Goal: Task Accomplishment & Management: Manage account settings

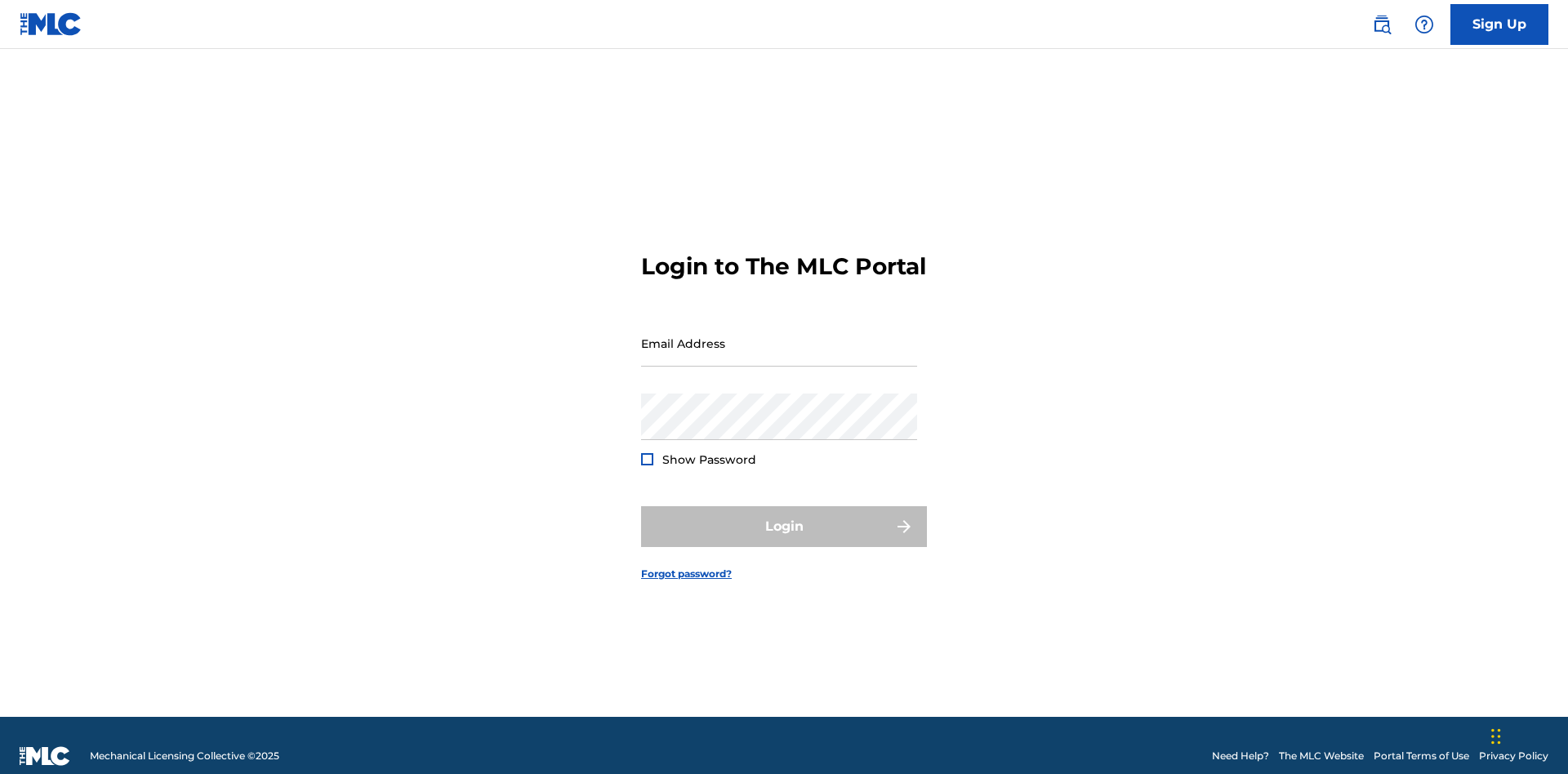
scroll to position [21, 0]
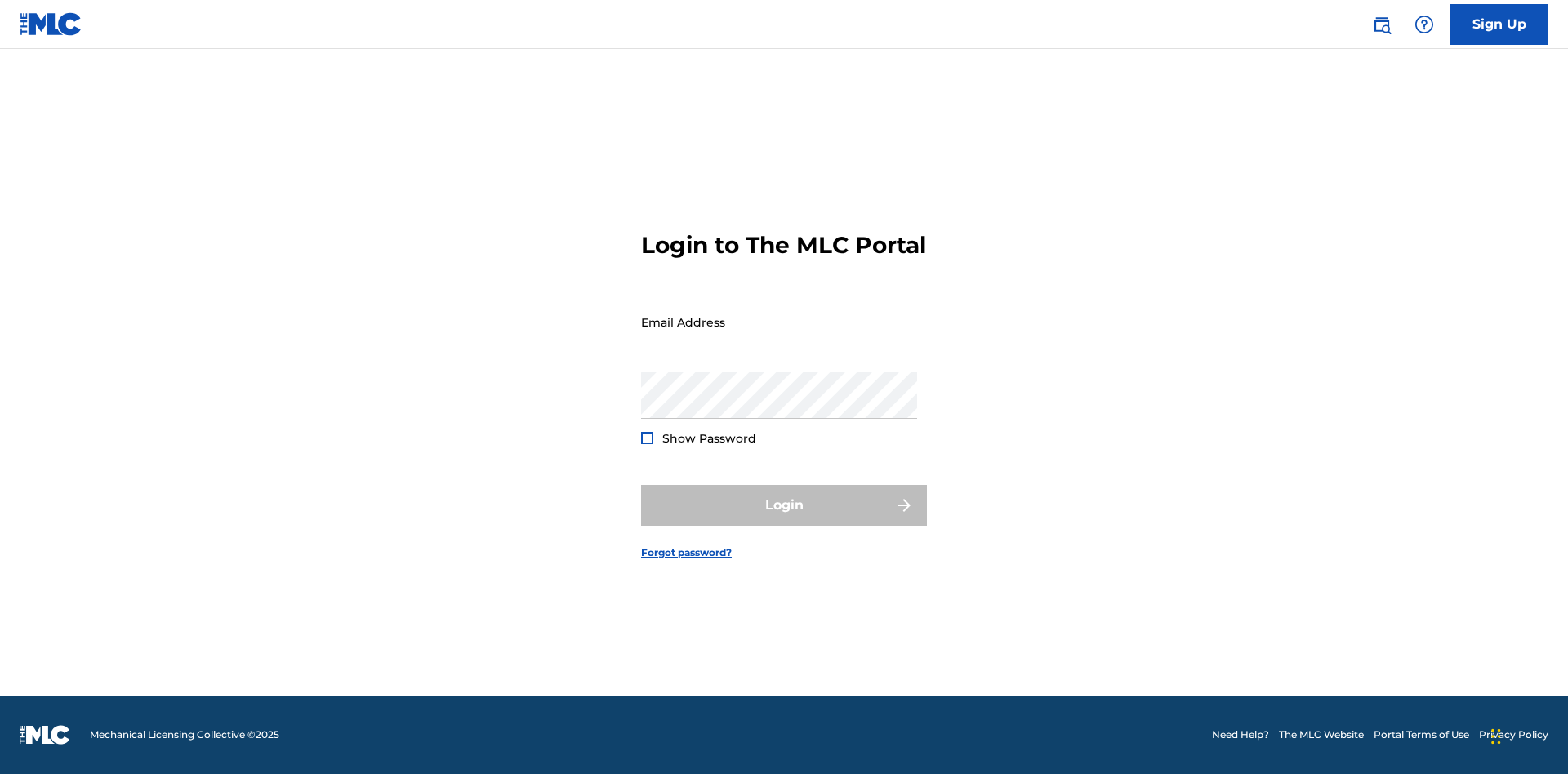
click at [779, 336] on input "Email Address" at bounding box center [779, 322] width 276 height 47
type input "CleoSongwriter@gmail.com"
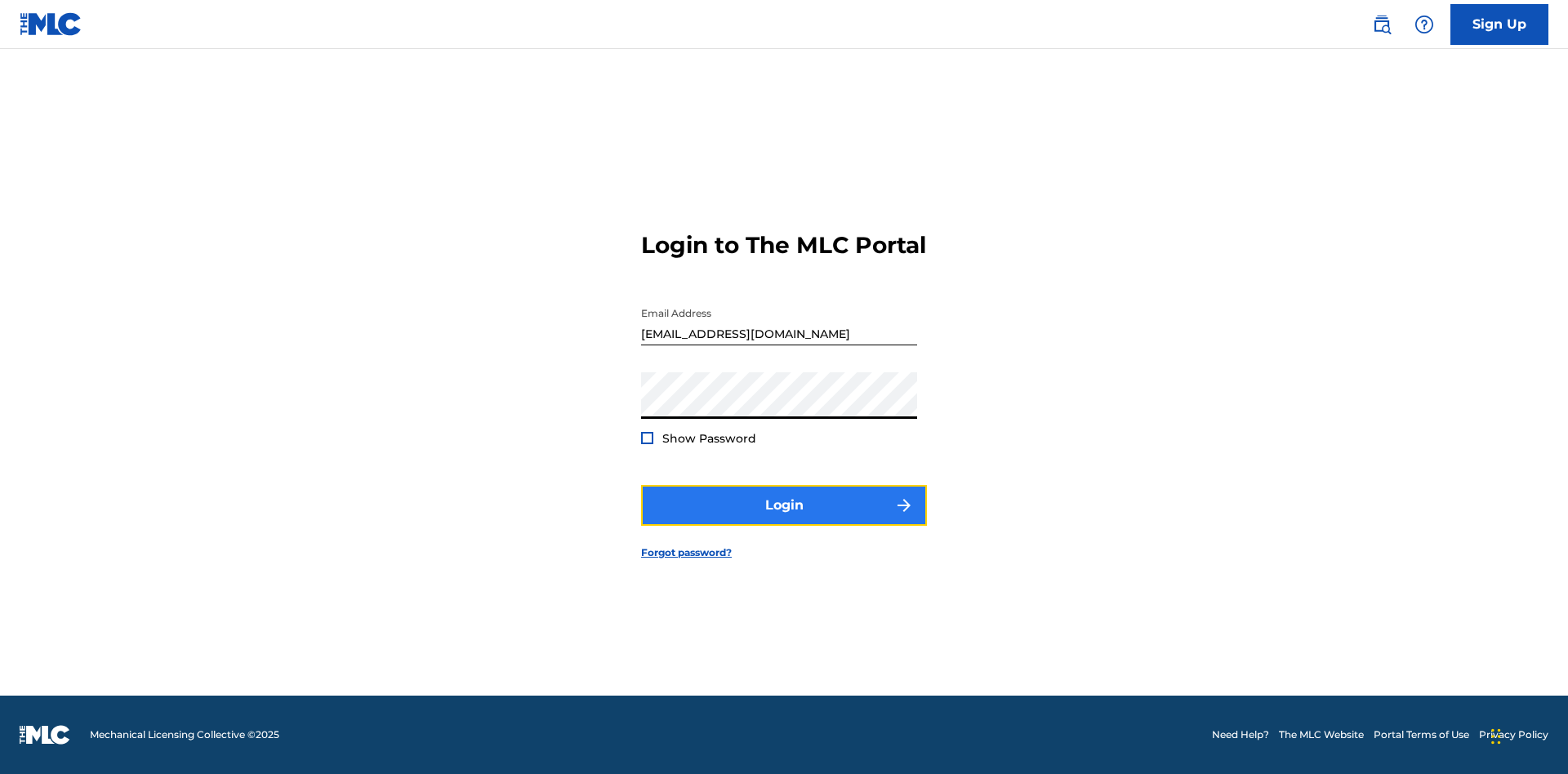
click at [784, 519] on button "Login" at bounding box center [784, 505] width 285 height 40
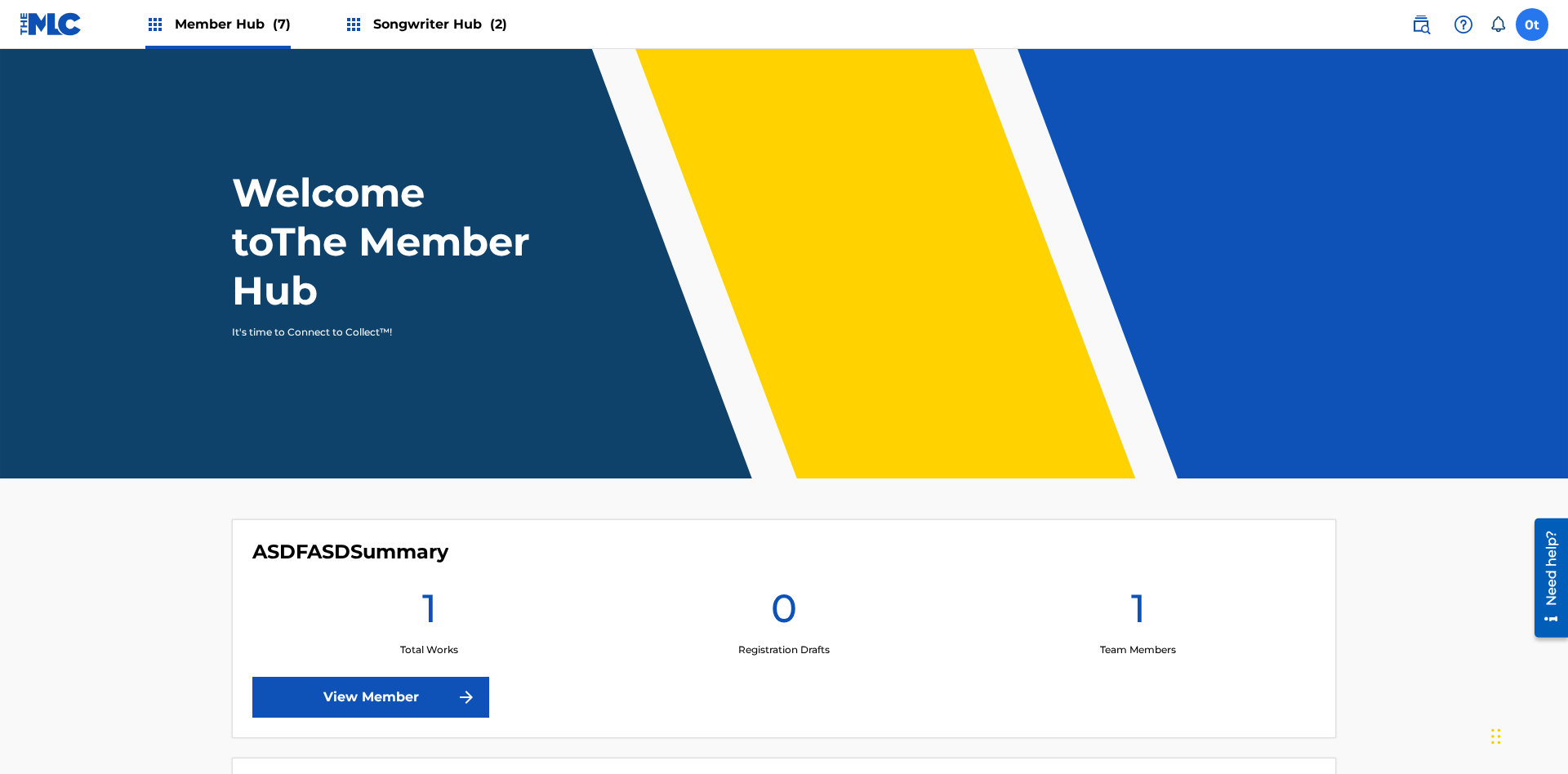
click at [1532, 24] on label at bounding box center [1531, 24] width 32 height 32
click at [1532, 25] on input "0t 0u5We6sUO9 tyKFJyxkMH cleosongwriter@gmail.com Notification Preferences Prof…" at bounding box center [1532, 25] width 0 height 0
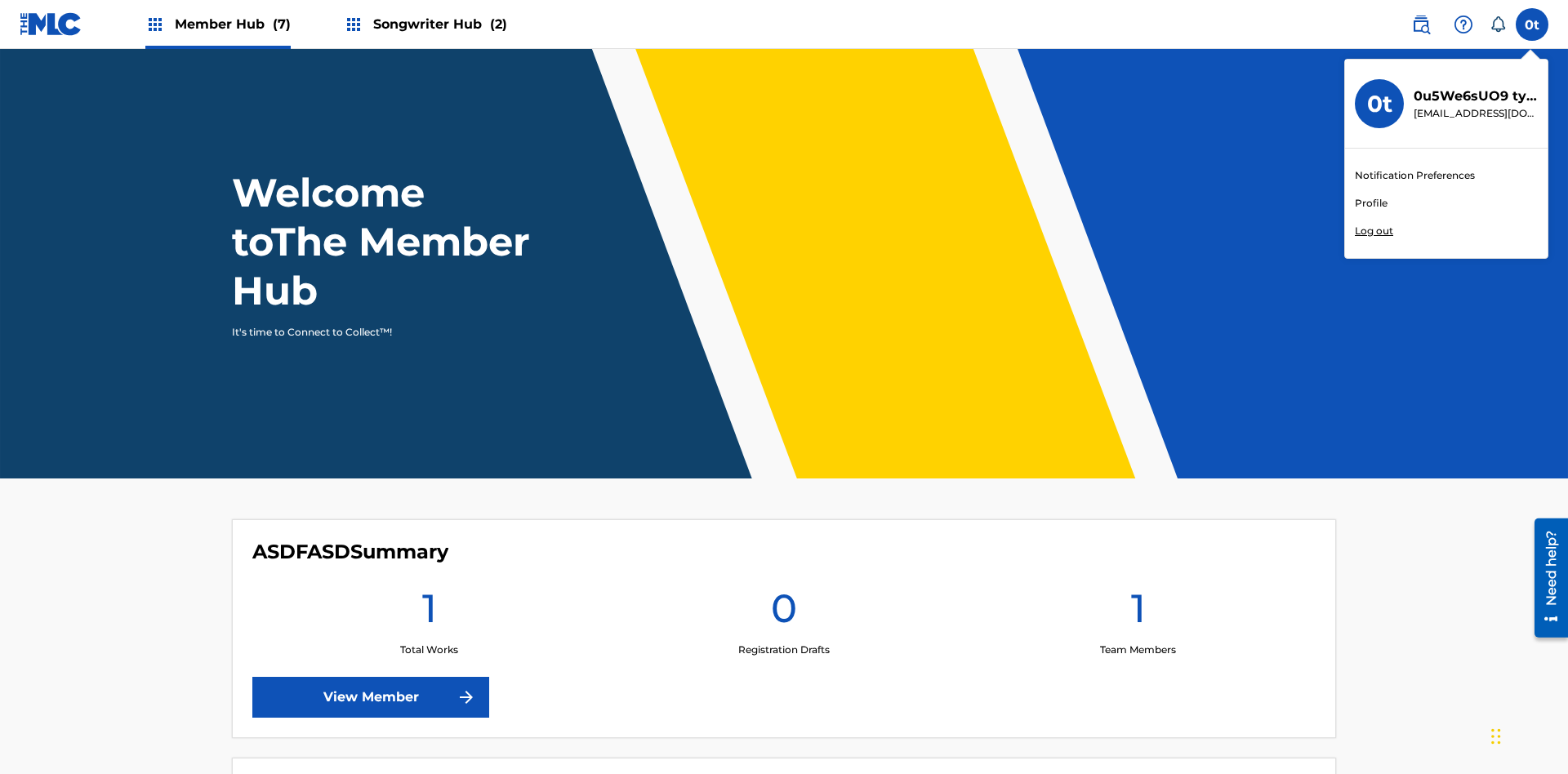
scroll to position [98, 0]
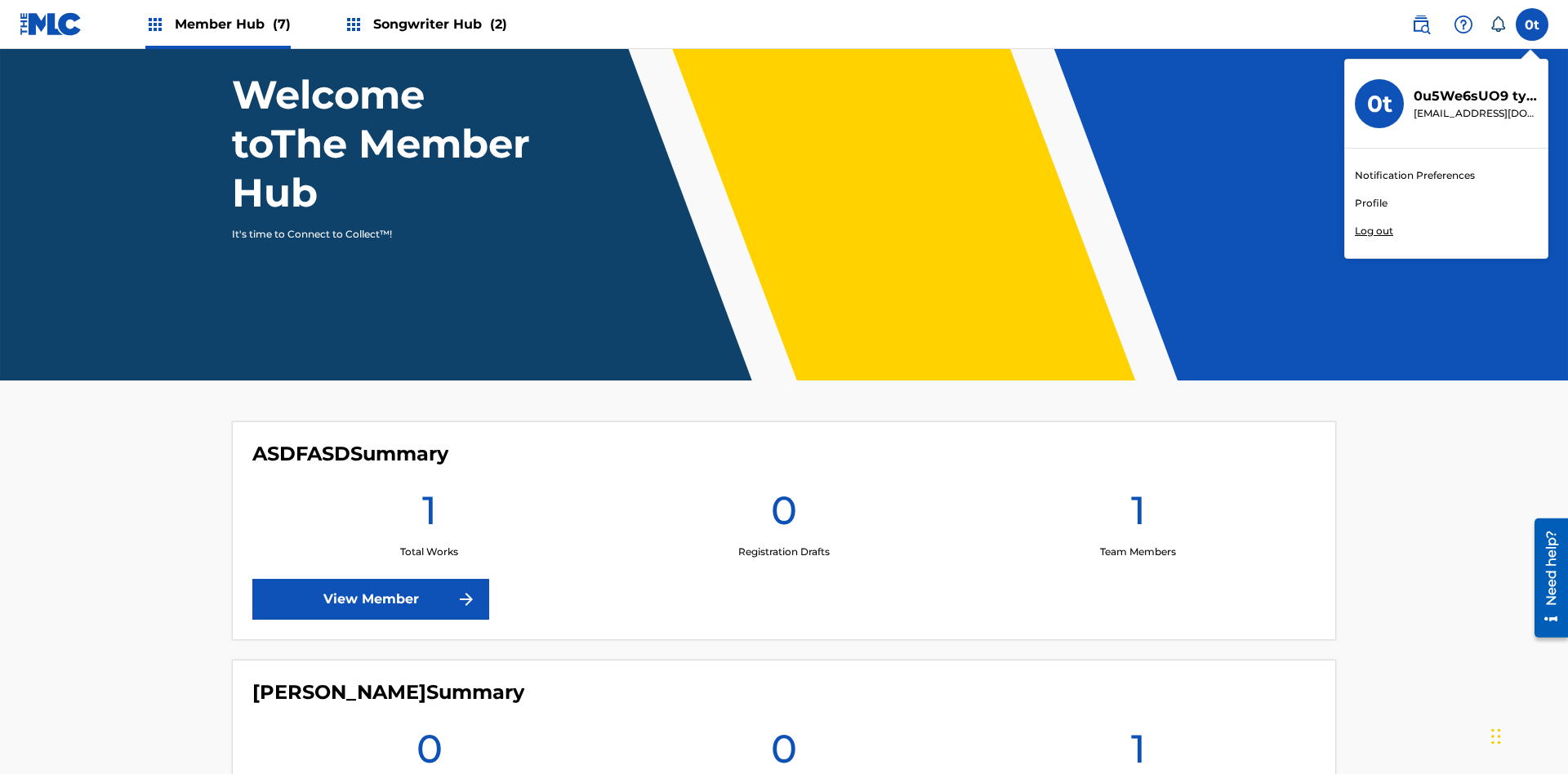
click at [1370, 203] on link "Profile" at bounding box center [1370, 203] width 32 height 15
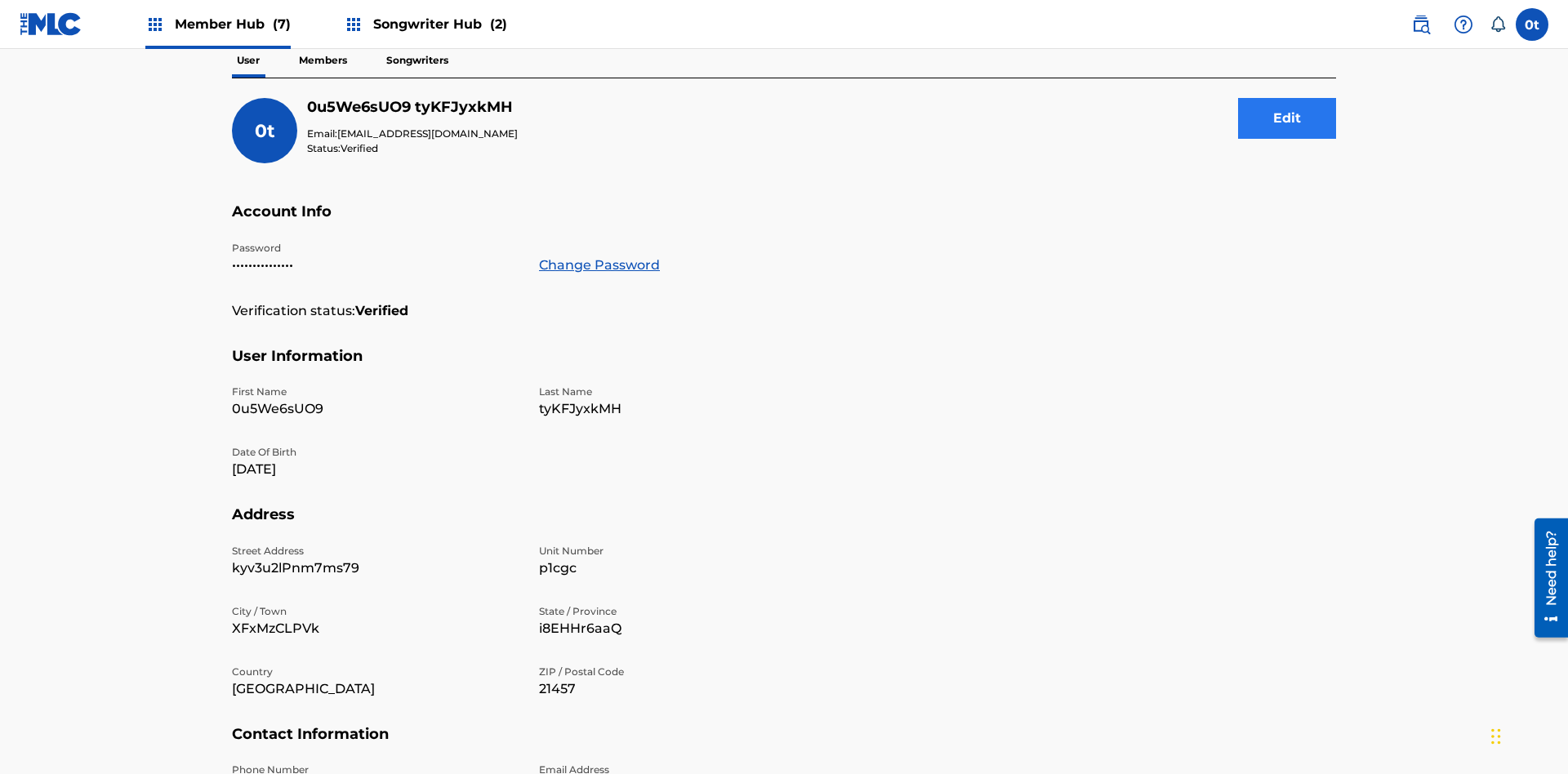
click at [1287, 119] on button "Edit" at bounding box center [1287, 118] width 98 height 40
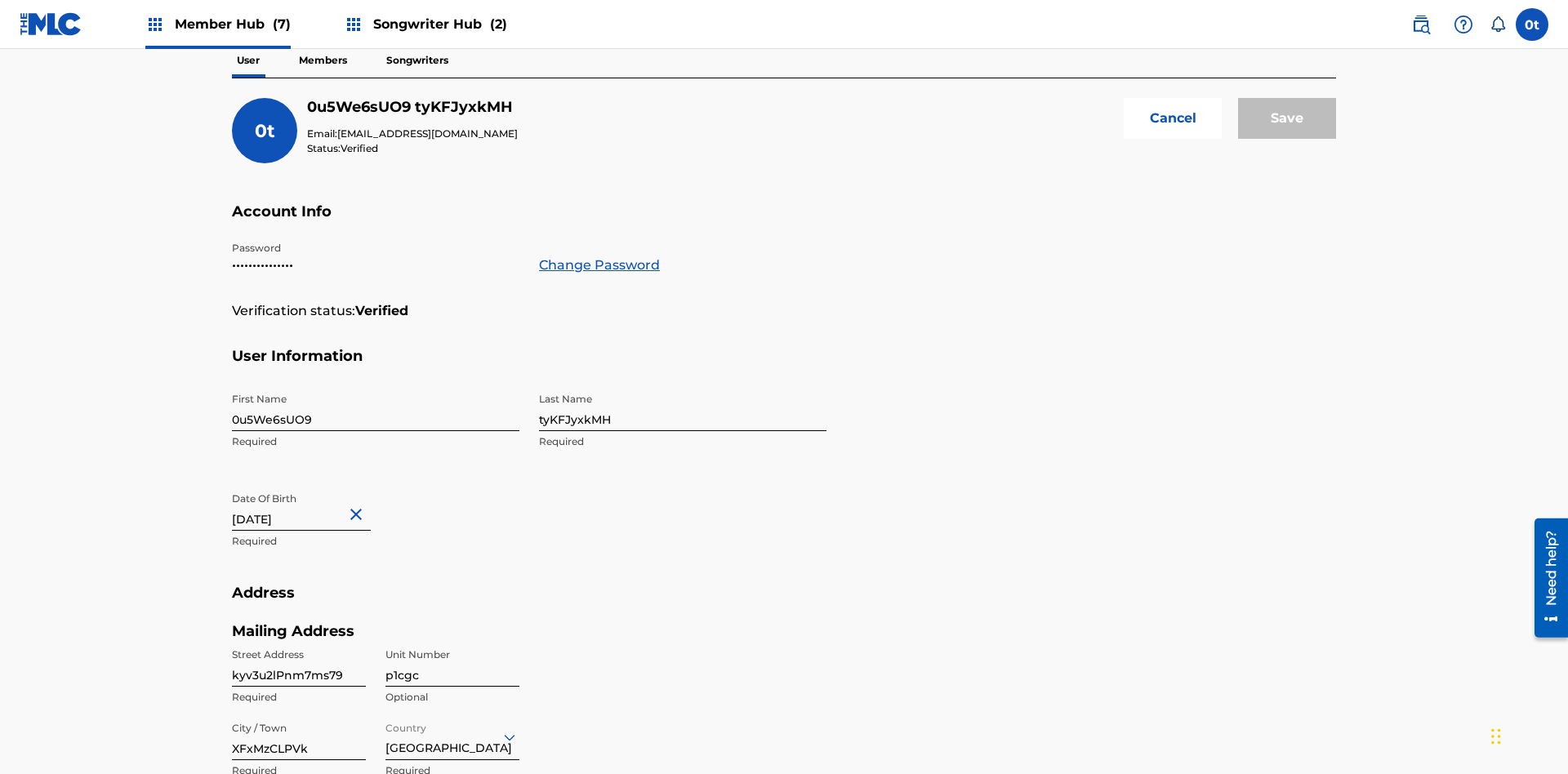
scroll to position [445, 0]
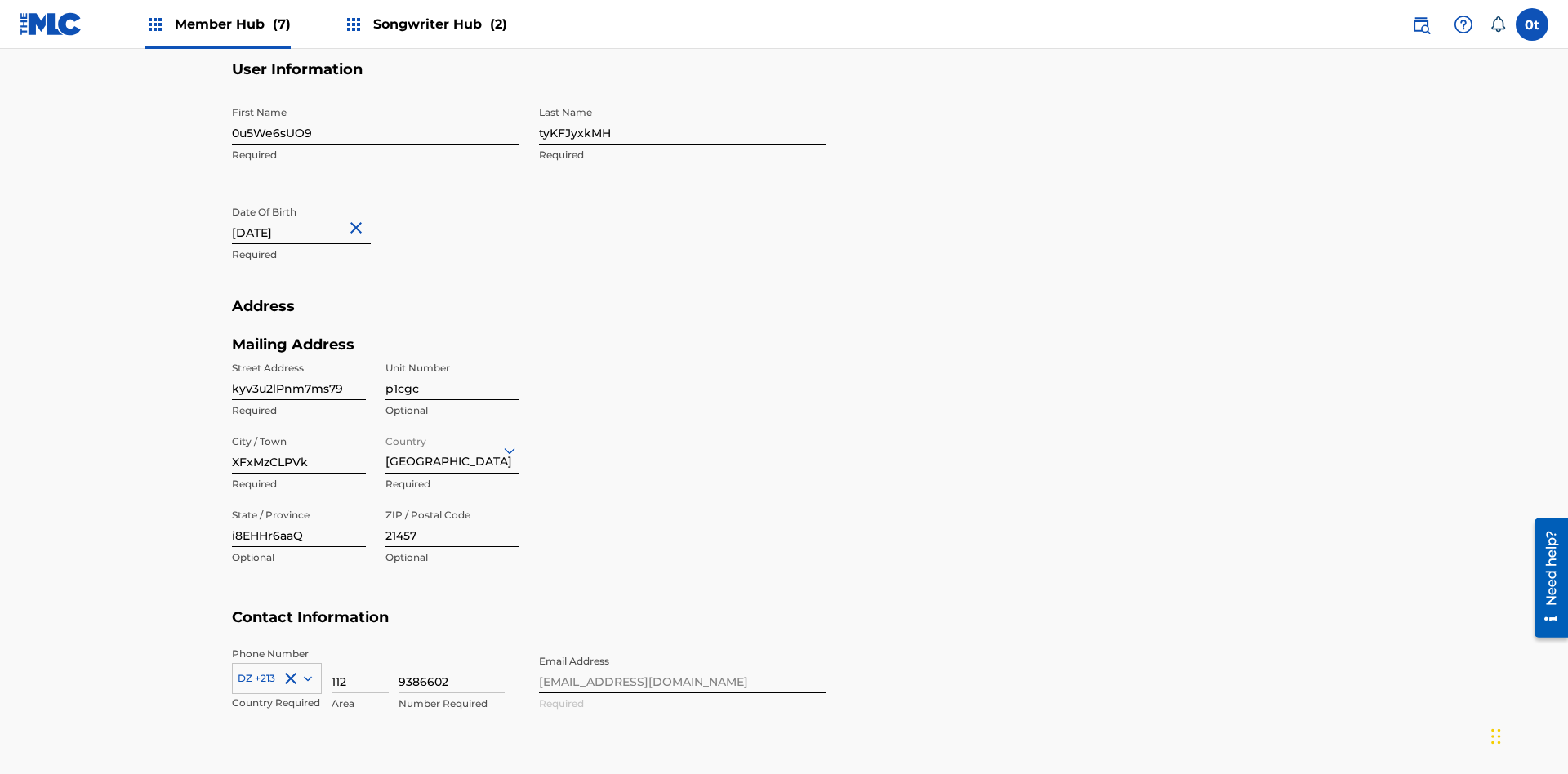
click at [376, 121] on input "0u5We6sUO9" at bounding box center [376, 121] width 287 height 47
type input "5WTjtAf3vu"
click at [682, 121] on input "tyKFJyxkMH" at bounding box center [682, 121] width 287 height 47
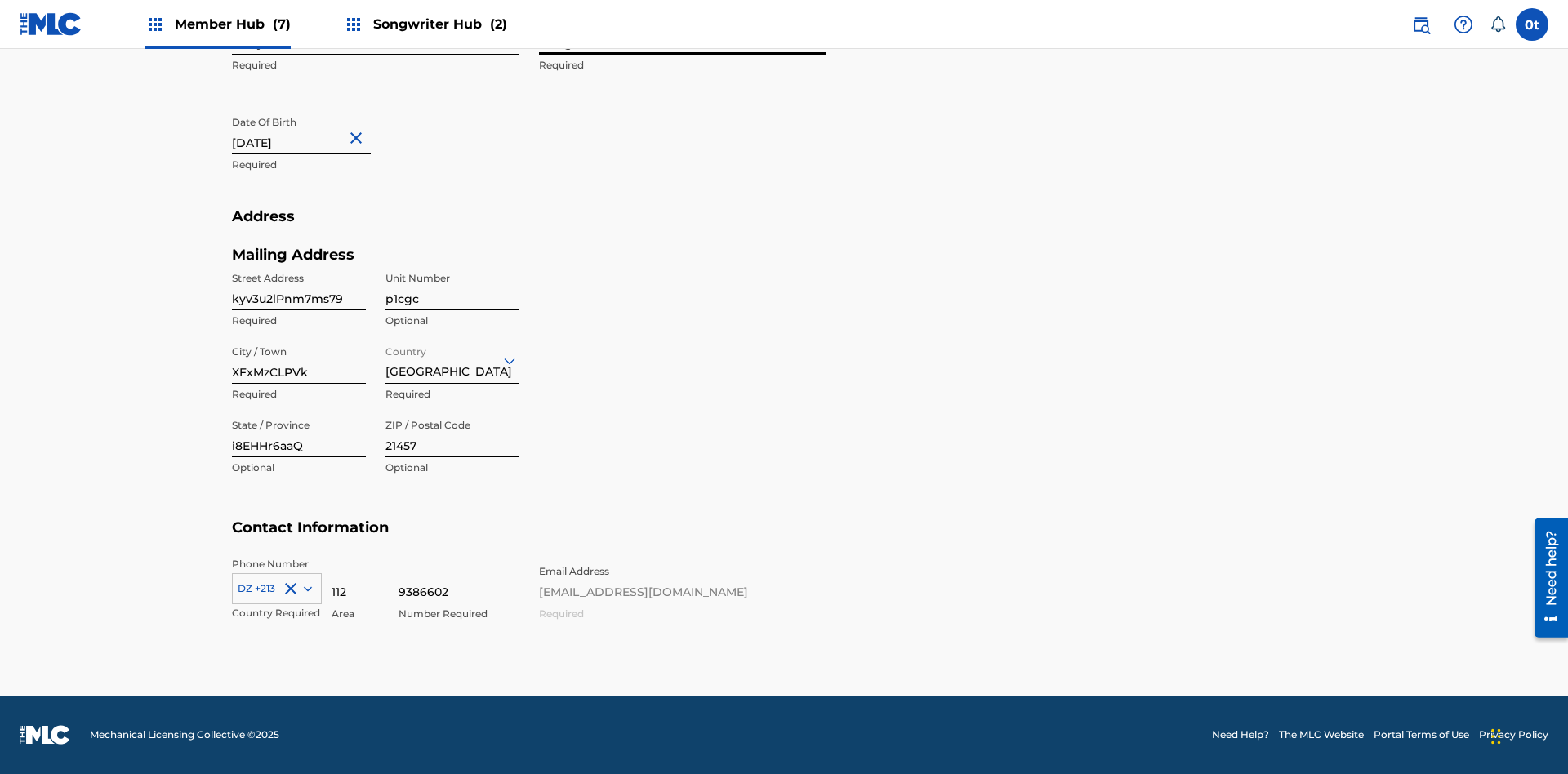
type input "k3dlg6DoRk"
click at [314, 133] on input "January 16 2024" at bounding box center [301, 131] width 139 height 47
select select "2024"
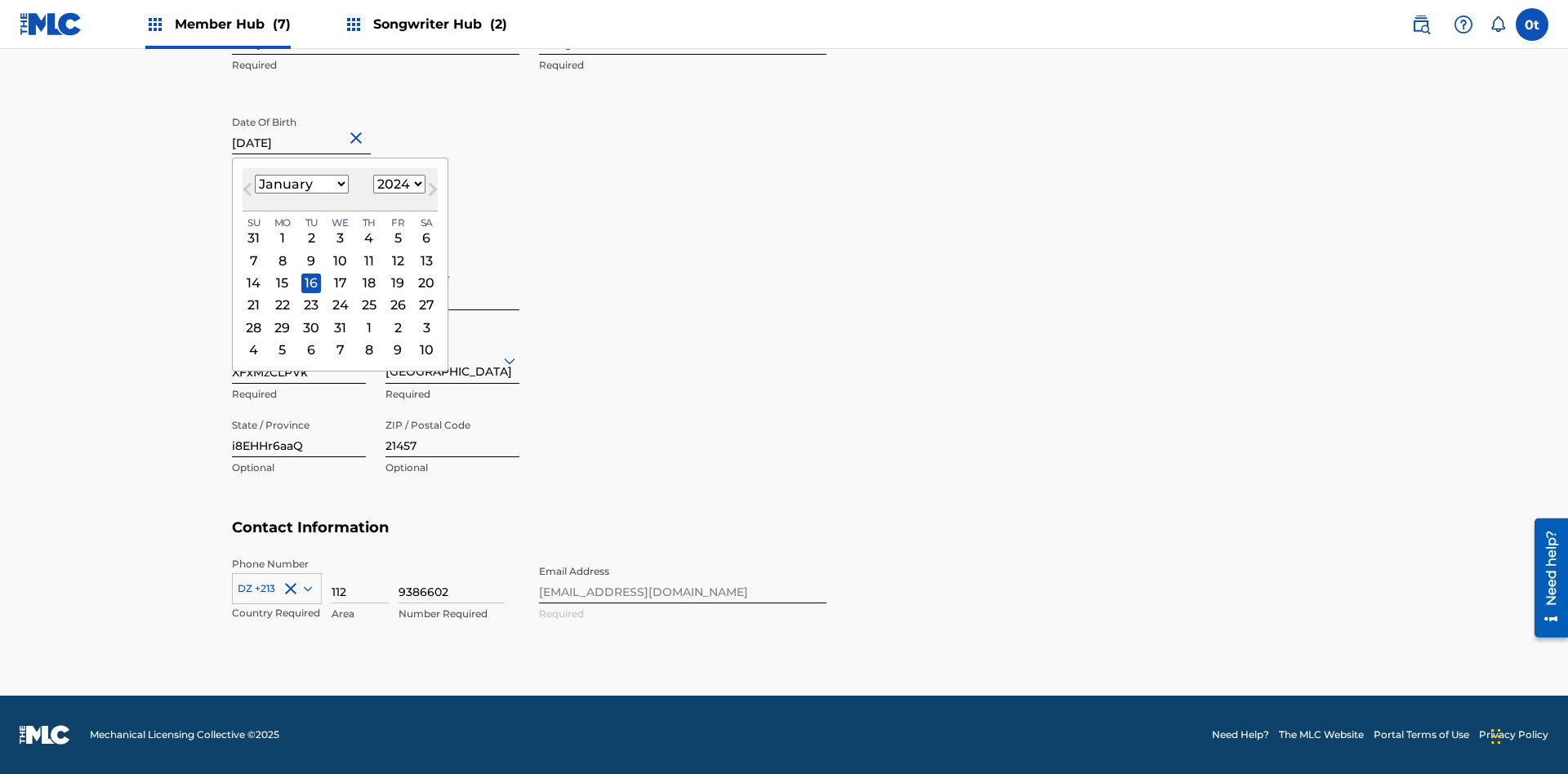
click at [300, 184] on select "January February March April May June July August September October November De…" at bounding box center [302, 184] width 94 height 18
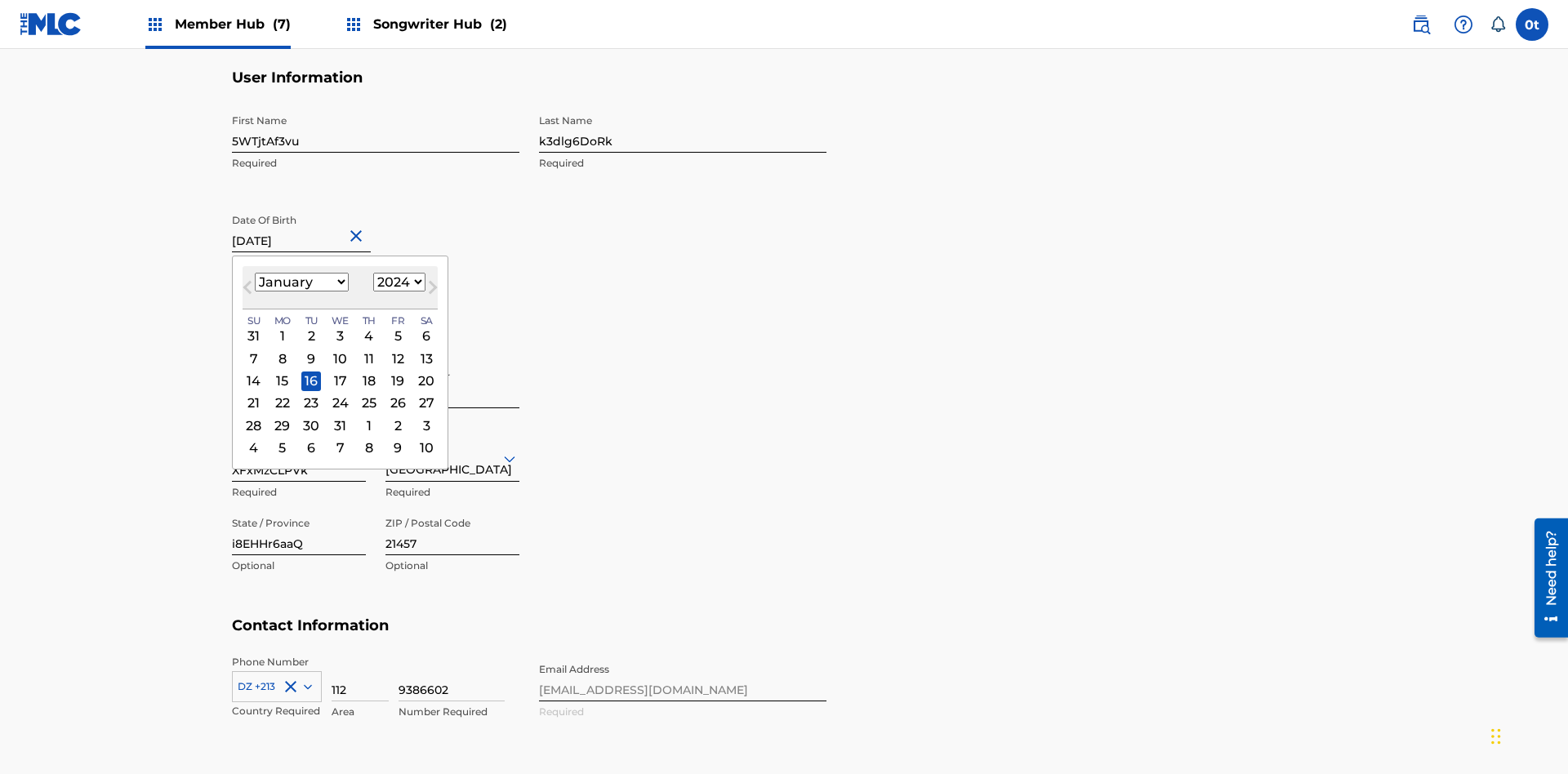
select select "0"
click at [397, 283] on select "1900 1901 1902 1903 1904 1905 1906 1907 1908 1909 1910 1911 1912 1913 1914 1915…" at bounding box center [399, 282] width 52 height 18
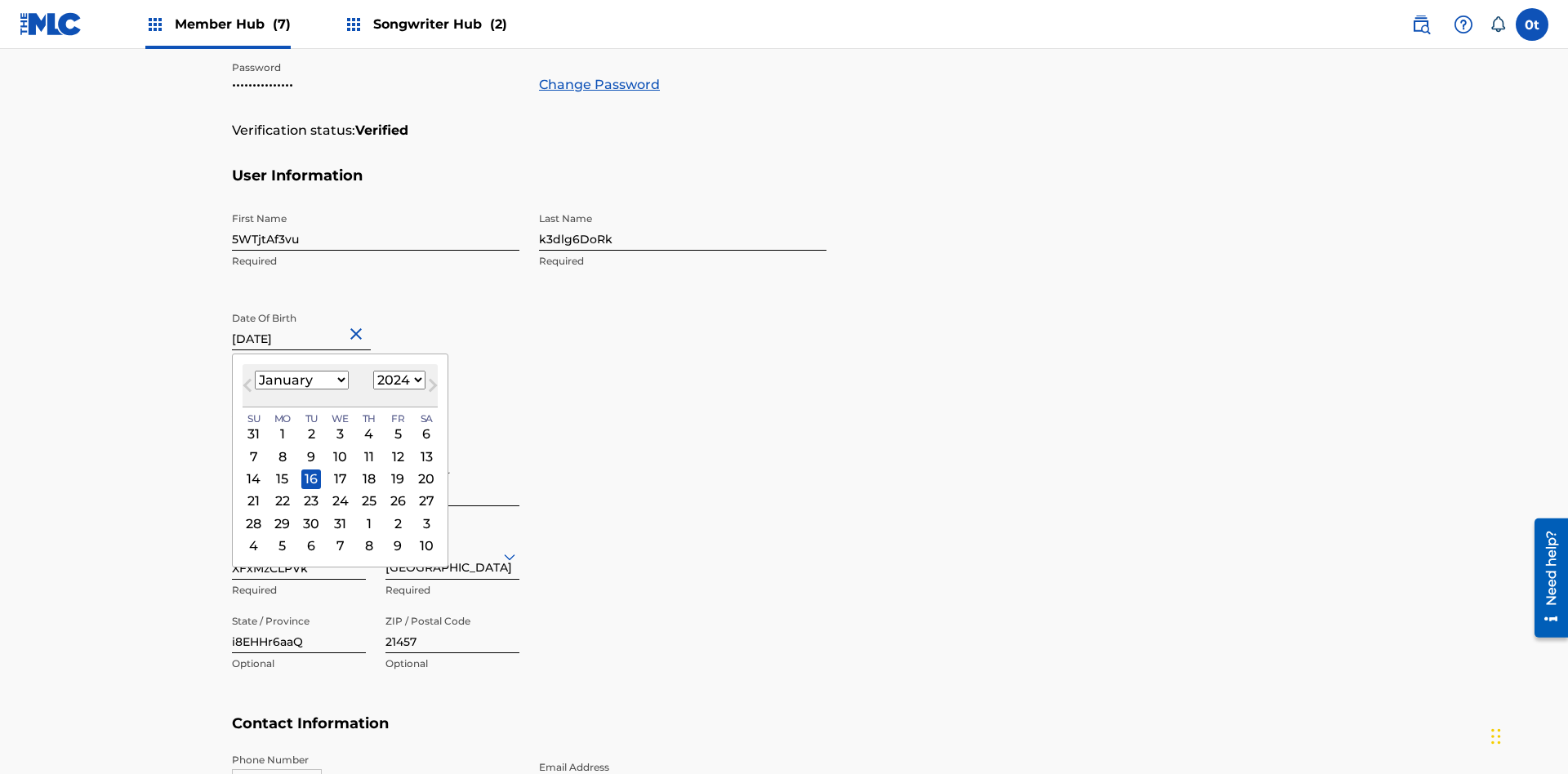
select select "2024"
click at [397, 380] on select "1900 1901 1902 1903 1904 1905 1906 1907 1908 1909 1910 1911 1912 1913 1914 1915…" at bounding box center [399, 380] width 52 height 18
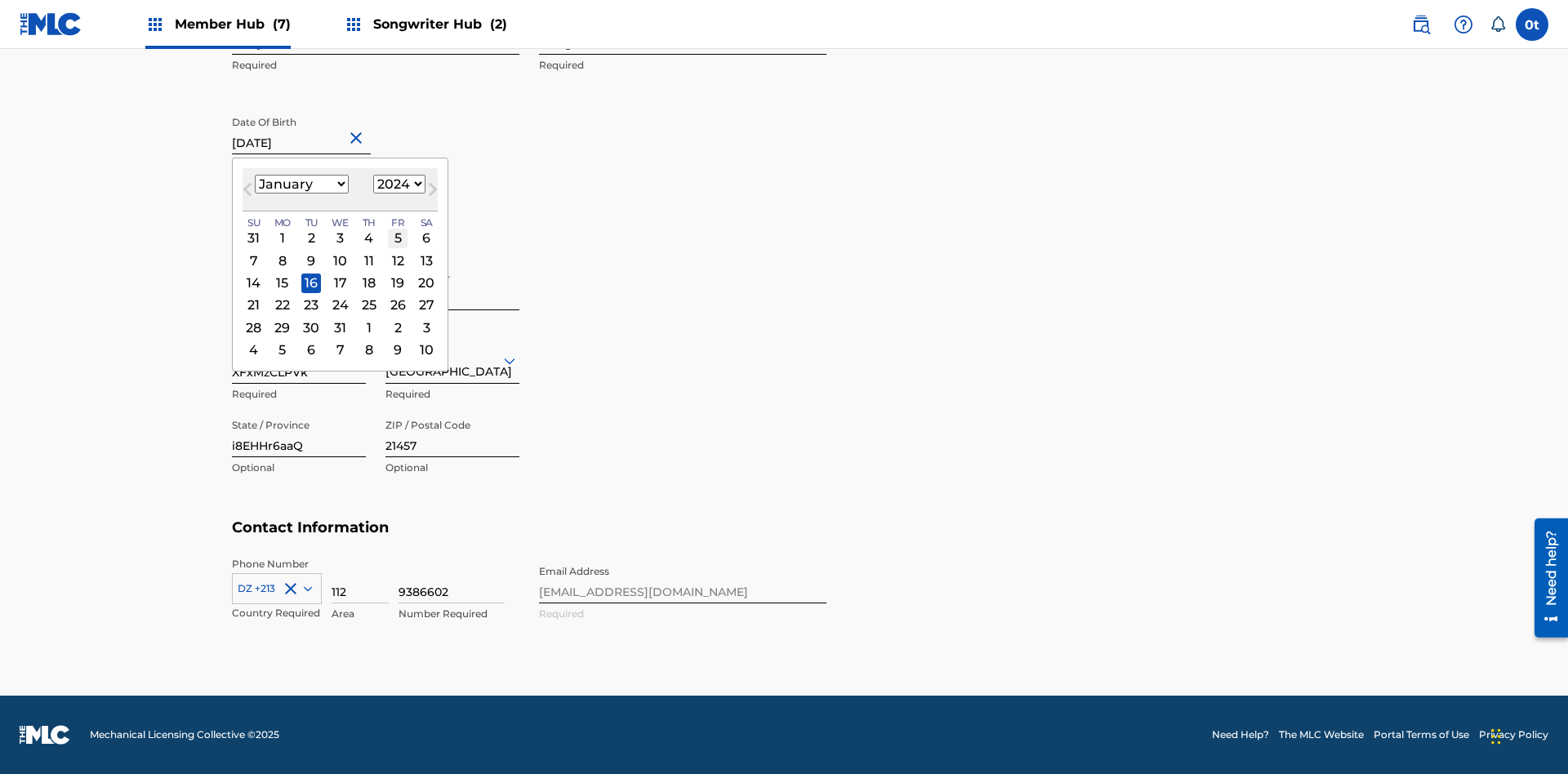
click at [395, 238] on div "5" at bounding box center [397, 237] width 19 height 19
type input "January 5 2024"
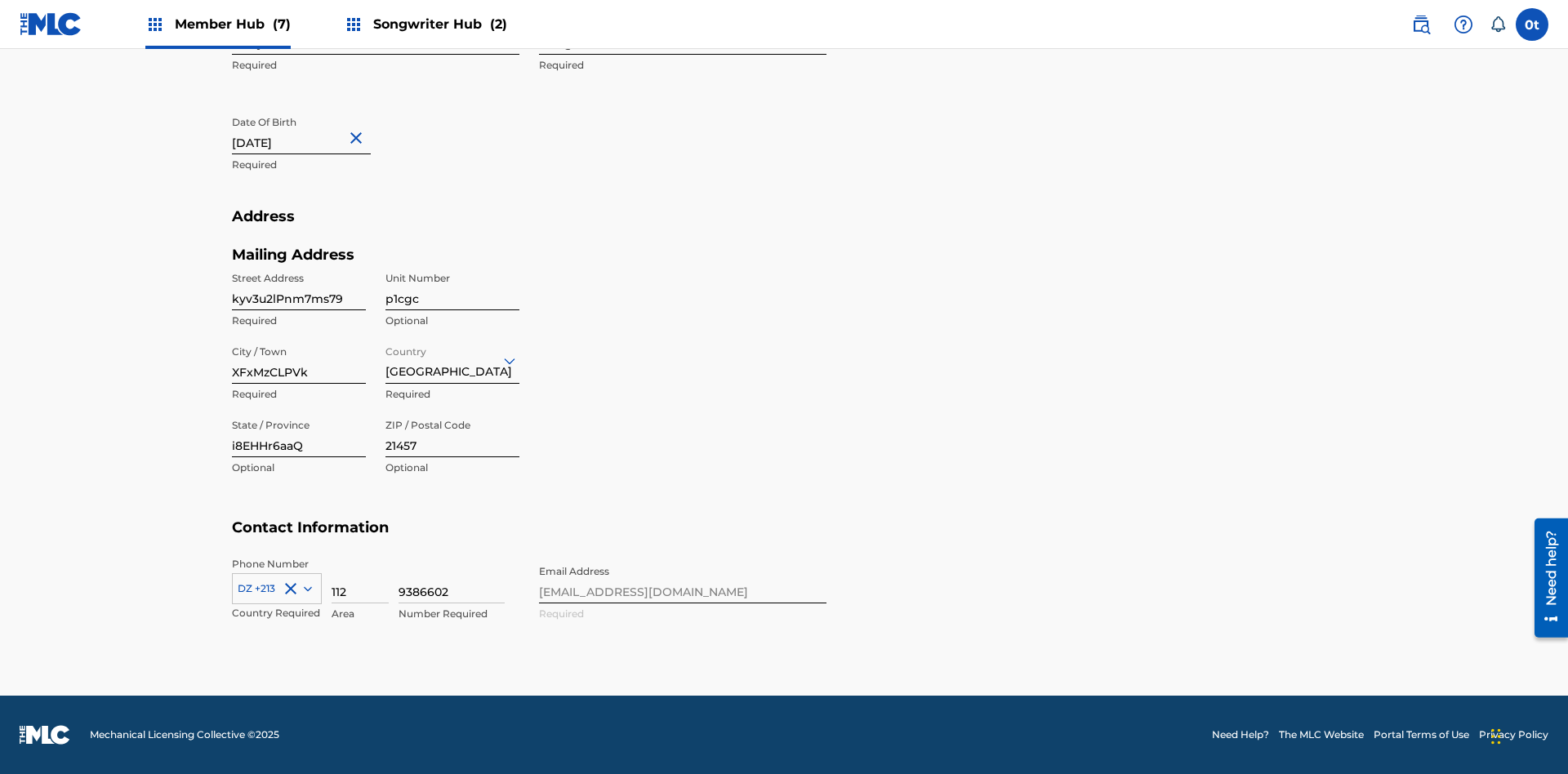
click at [299, 286] on input "kyv3u2lPnm7ms79" at bounding box center [298, 286] width 134 height 47
type input "b0ItYaNUA4Fn37U"
click at [452, 286] on input "p1cgc" at bounding box center [452, 286] width 134 height 47
type input "SXYJs"
click at [299, 360] on input "XFxMzCLPVk" at bounding box center [298, 360] width 134 height 47
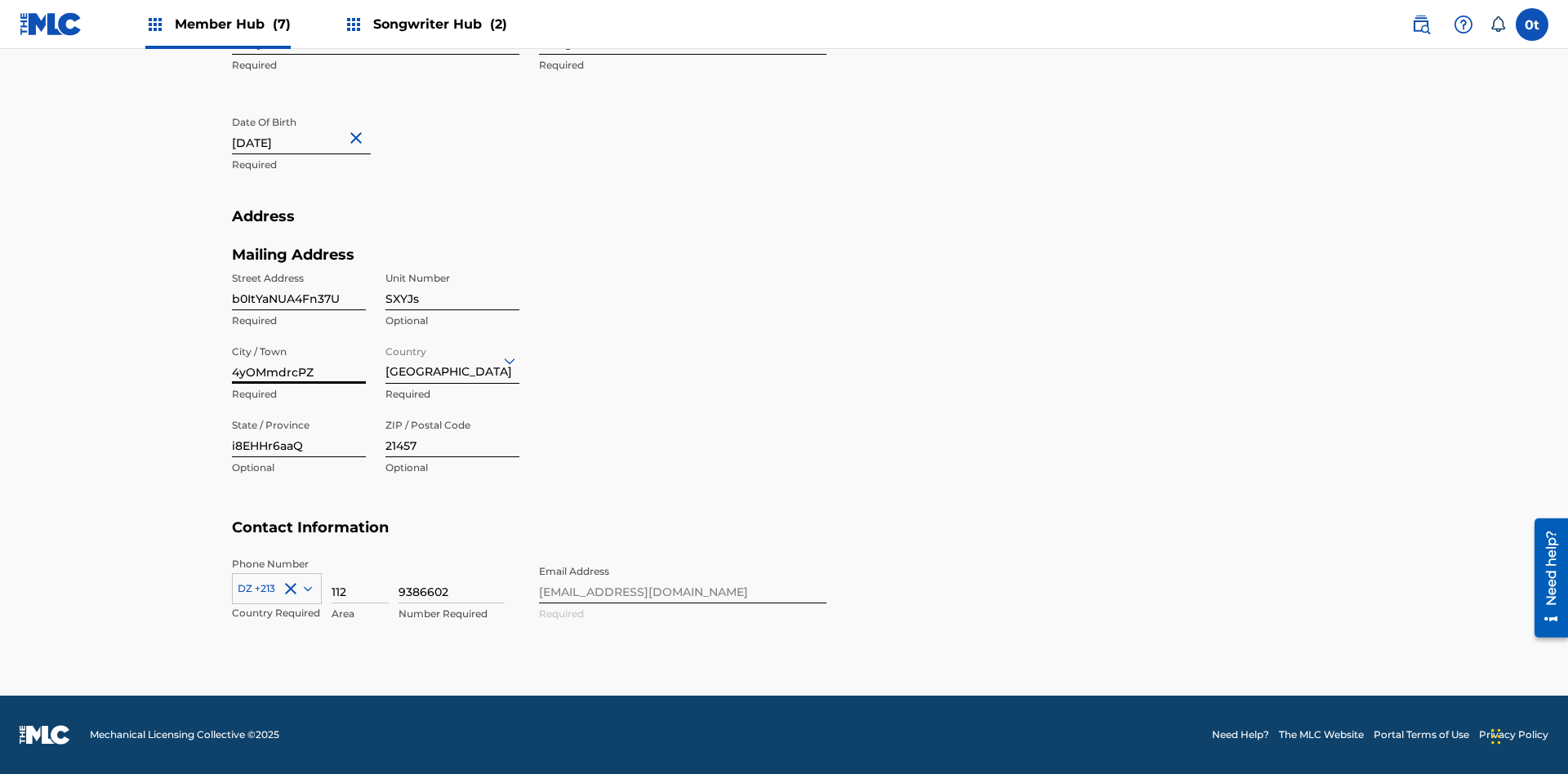
type input "4yOMmdrcPZ"
click at [386, 360] on input "Country" at bounding box center [388, 360] width 4 height 17
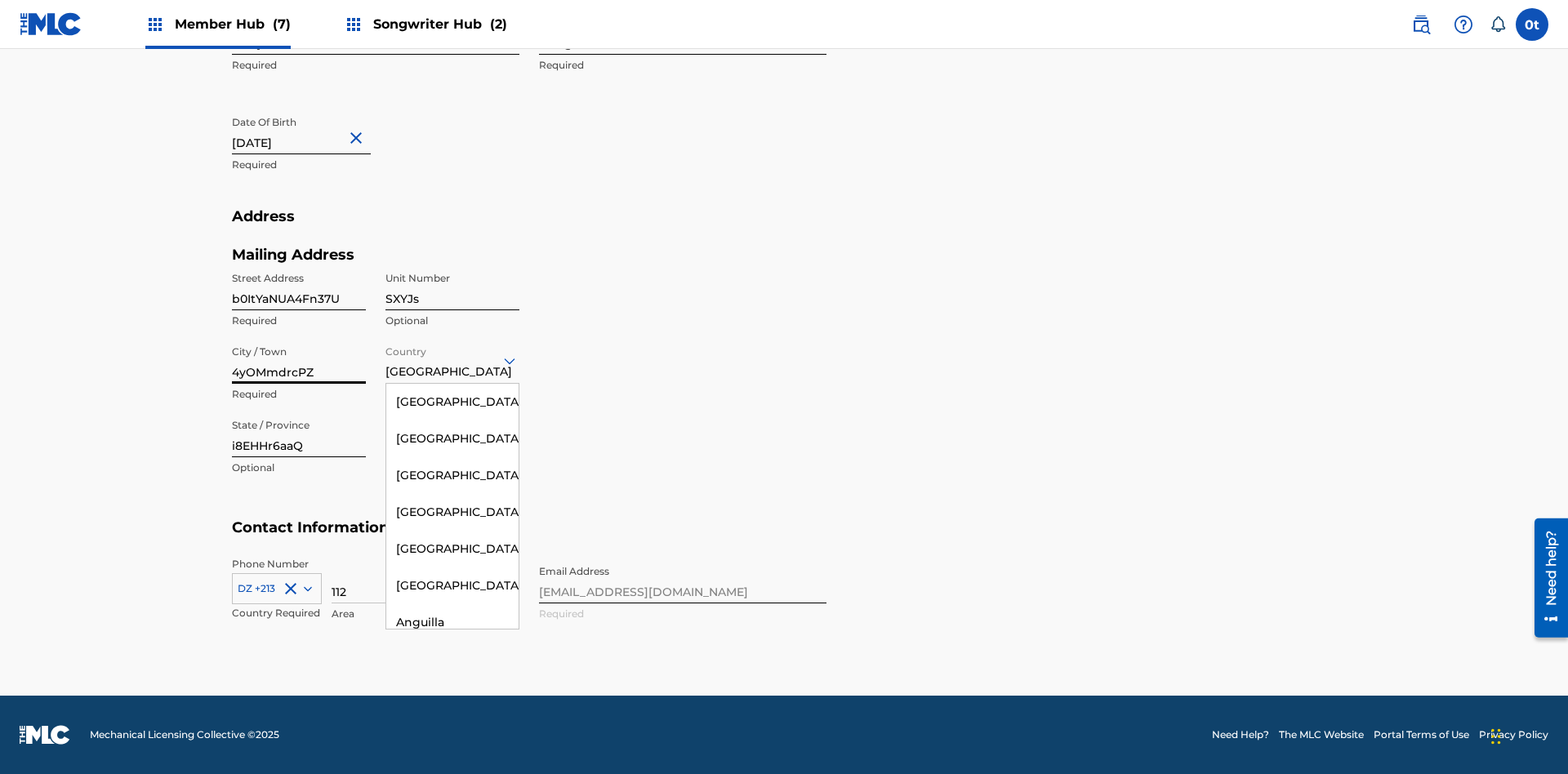
scroll to position [2275, 0]
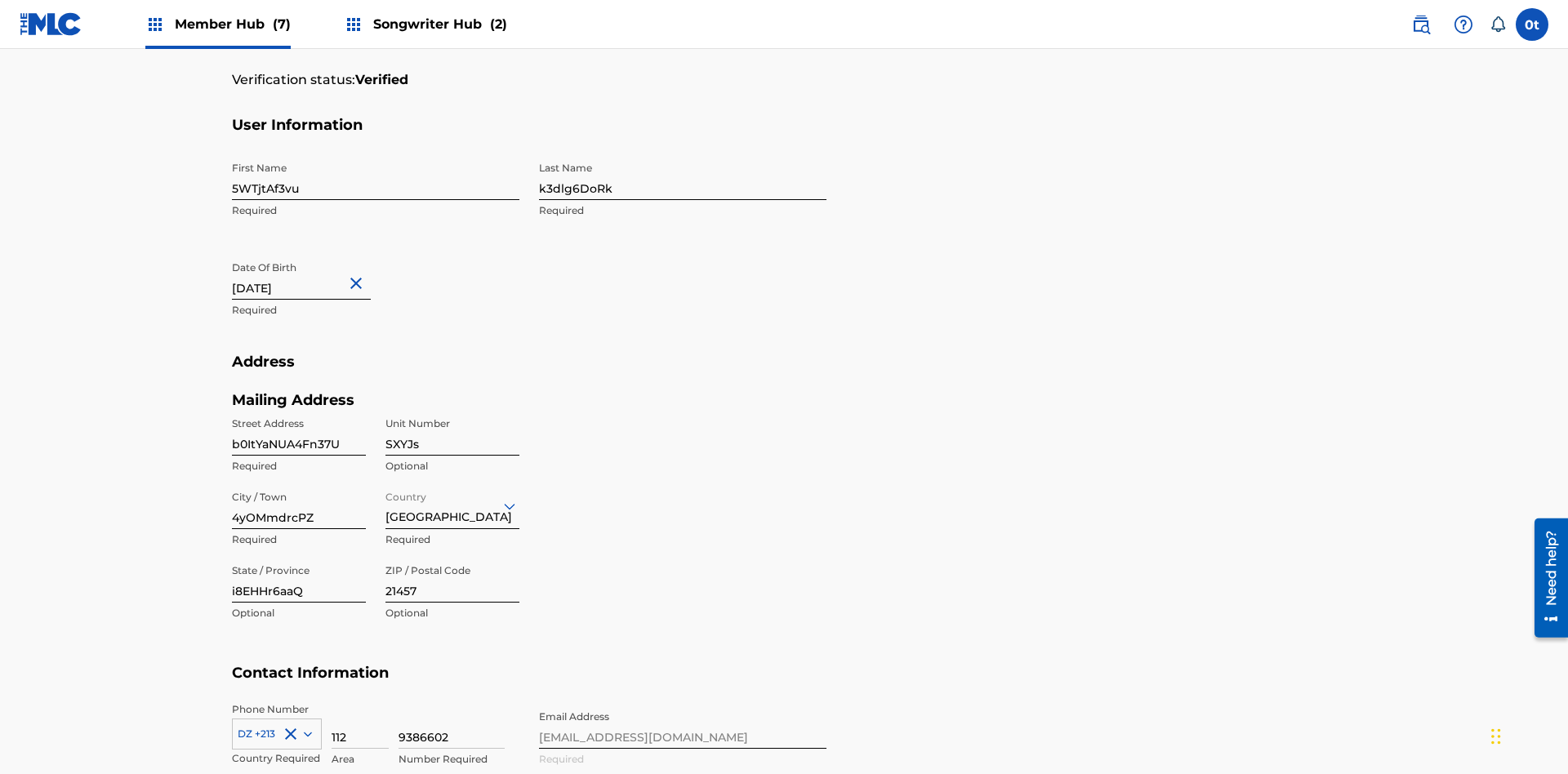
scroll to position [535, 0]
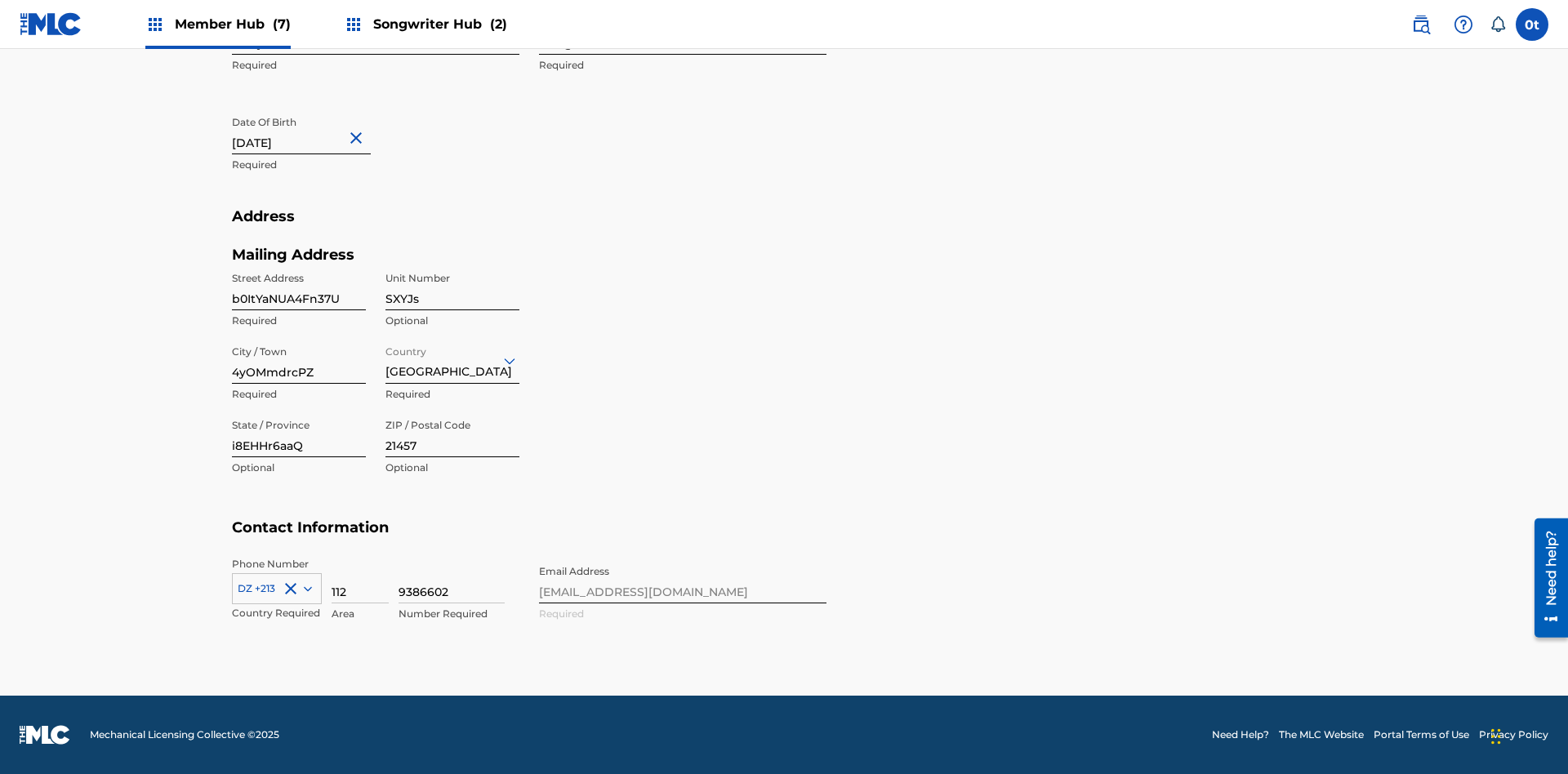
click at [299, 433] on input "i8EHHr6aaQ" at bounding box center [298, 433] width 134 height 47
type input "gHdZv3uoBC"
click at [452, 433] on input "21457" at bounding box center [452, 433] width 134 height 47
type input "33118"
click at [305, 588] on icon at bounding box center [308, 588] width 8 height 5
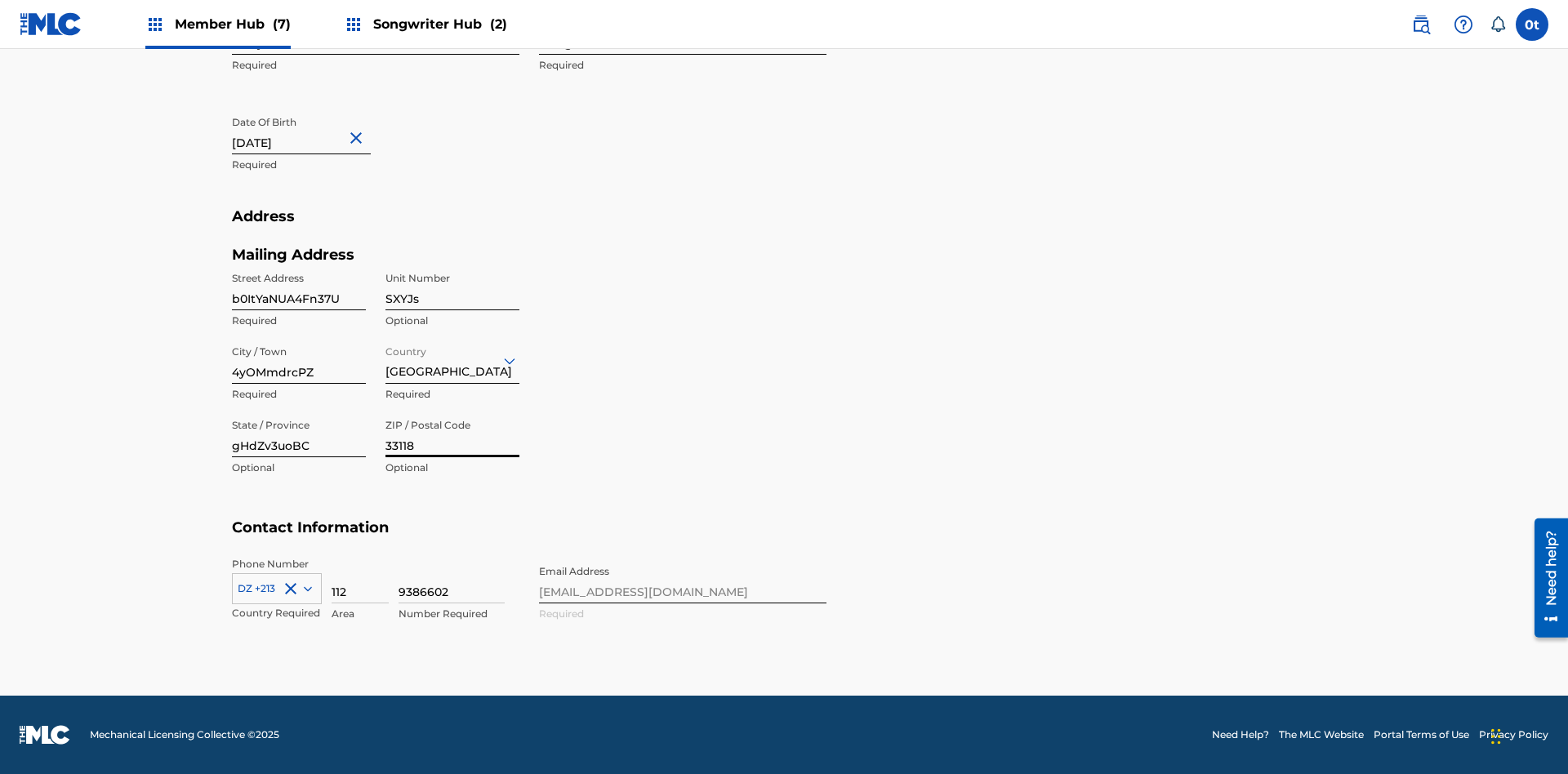
scroll to position [603, 0]
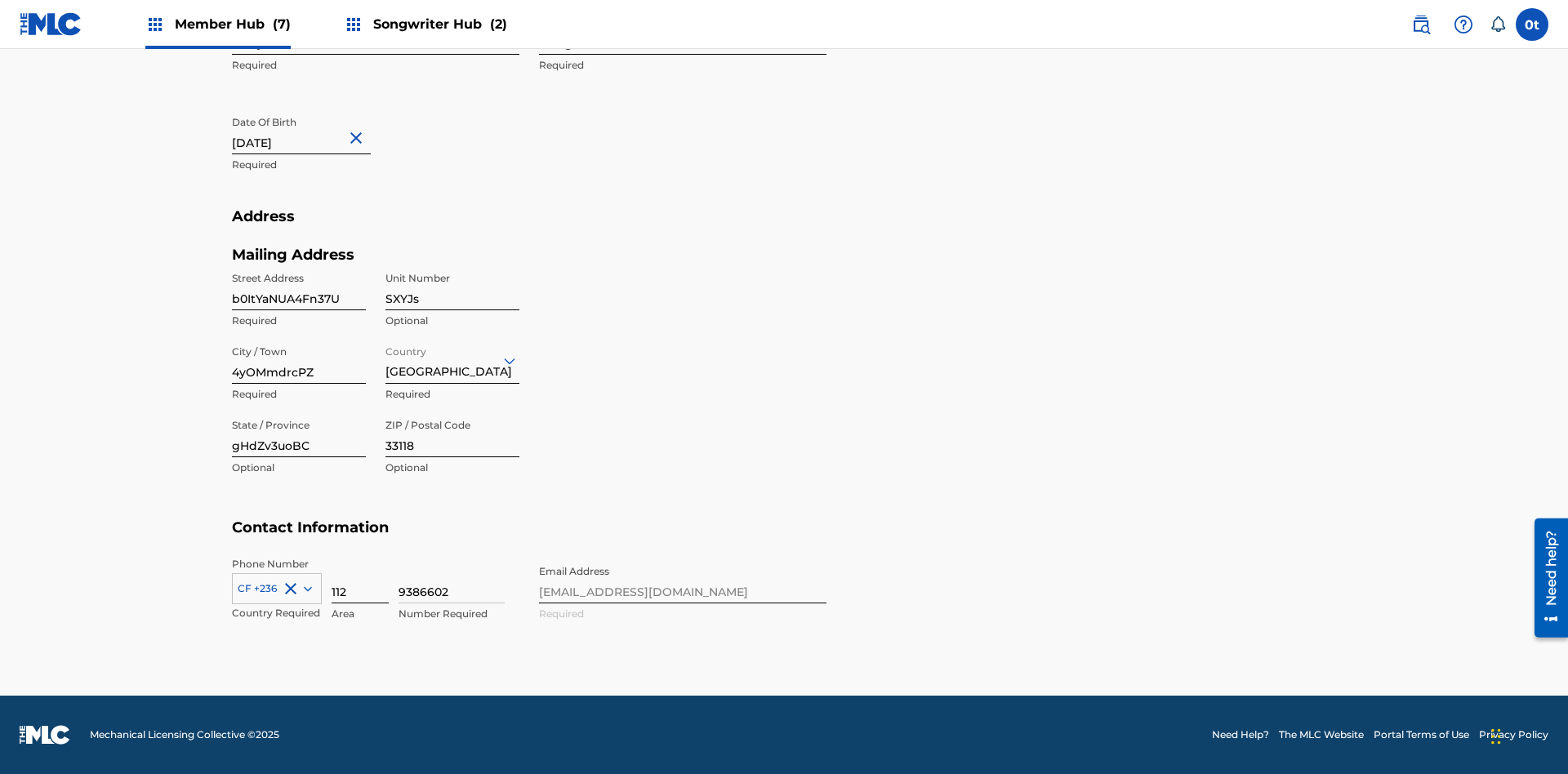
click at [360, 580] on input "112" at bounding box center [360, 580] width 57 height 47
type input "243"
click at [451, 580] on input "9386602" at bounding box center [451, 580] width 106 height 47
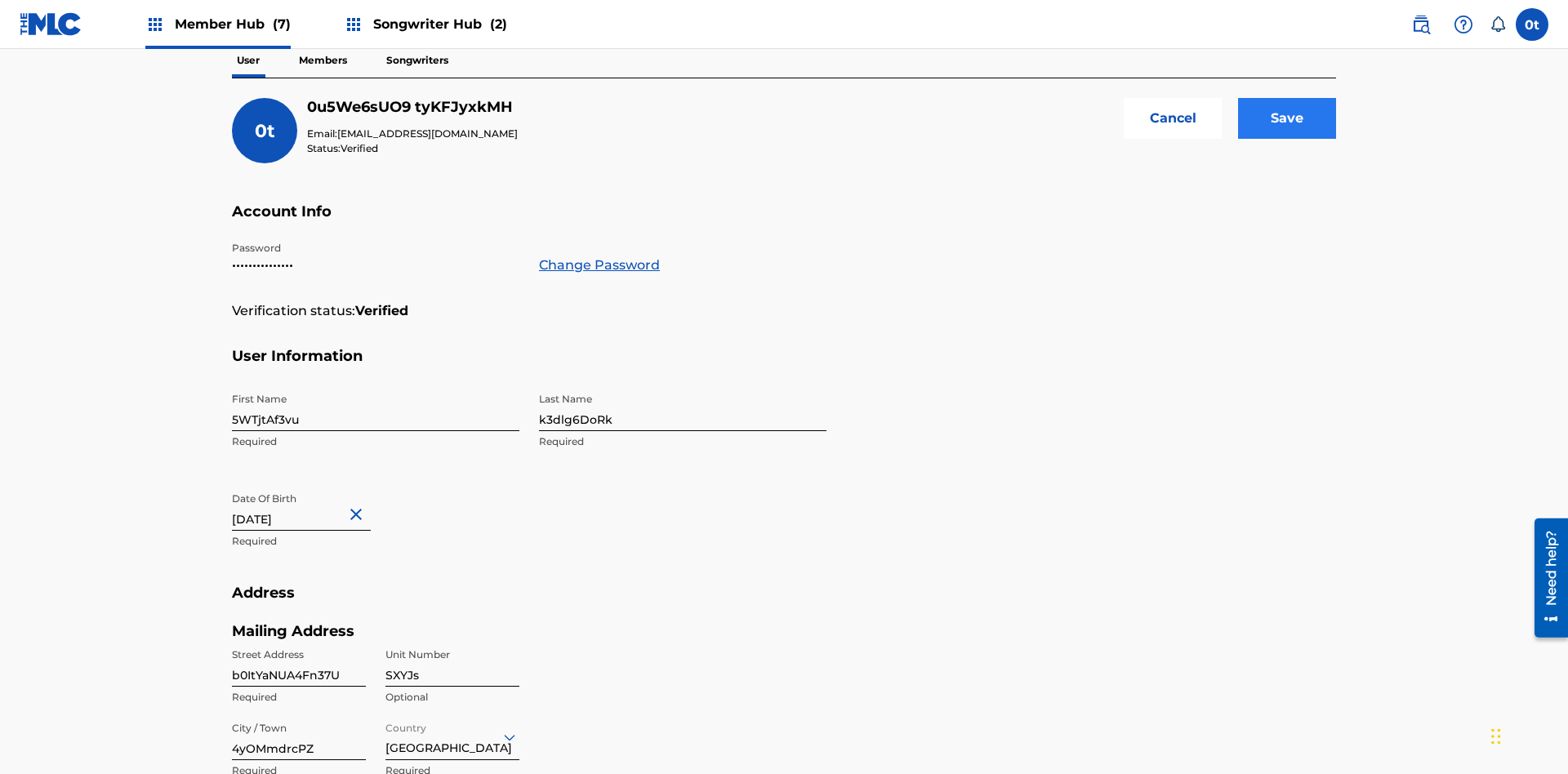
type input "0700365"
click at [1287, 119] on input "Save" at bounding box center [1287, 118] width 98 height 40
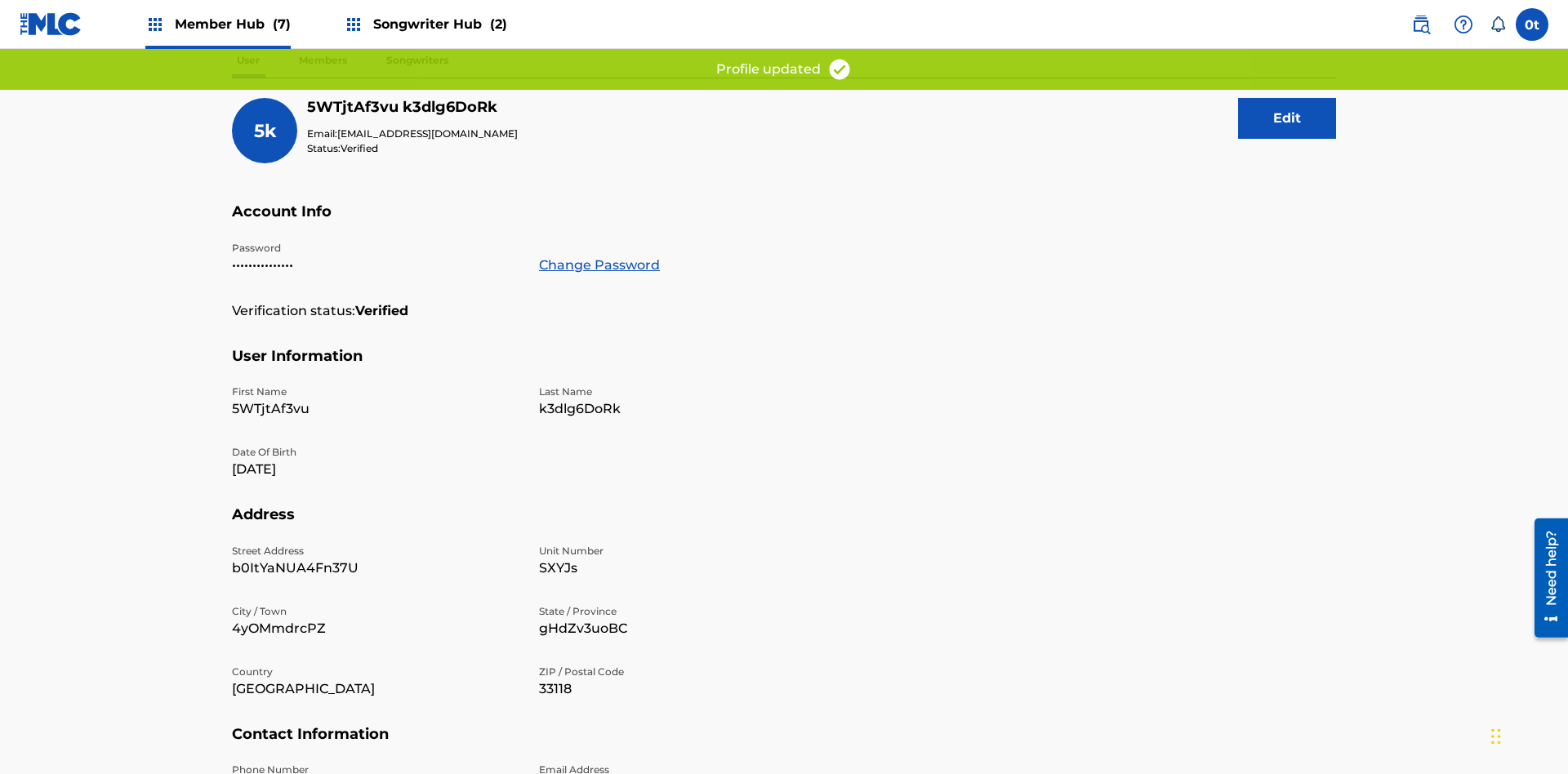
scroll to position [325, 0]
